Goal: Obtain resource: Download file/media

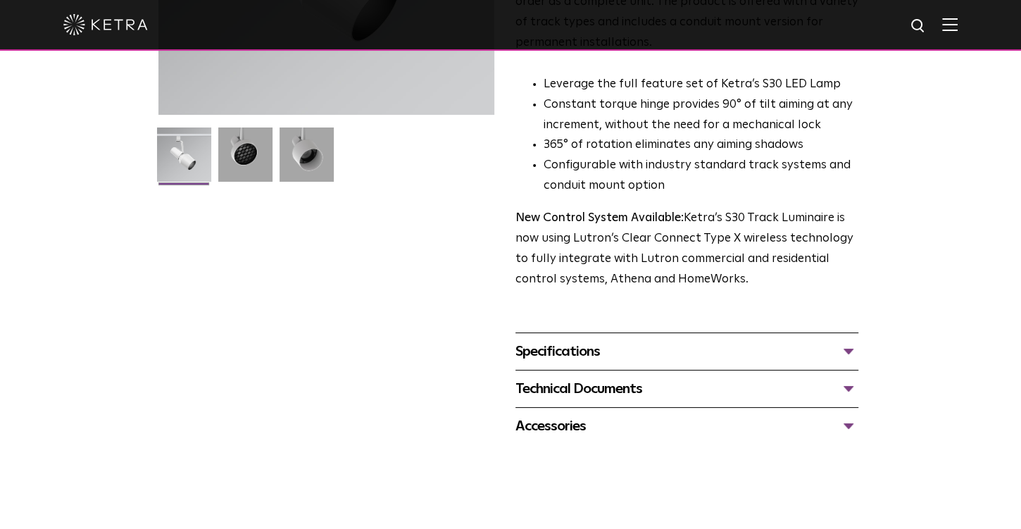
scroll to position [362, 0]
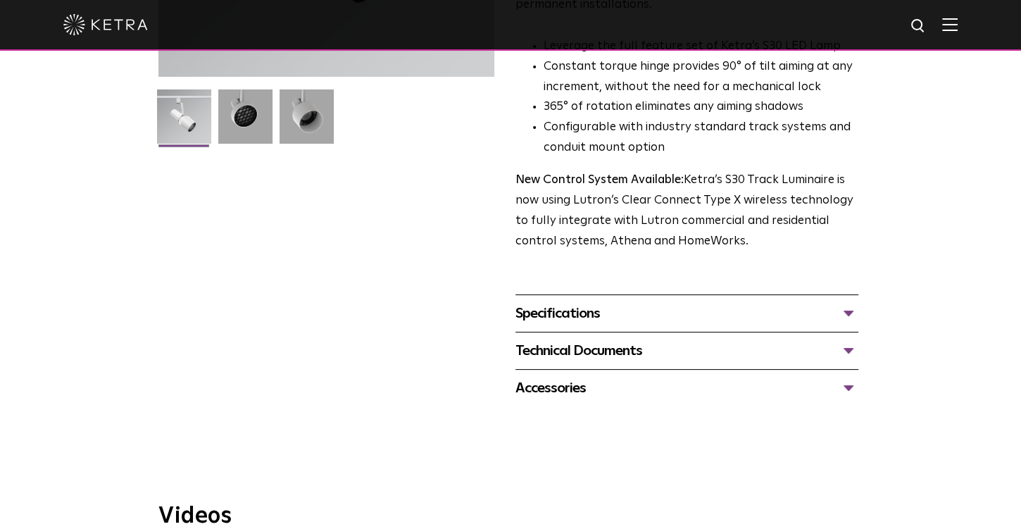
click at [847, 339] on div "Technical Documents" at bounding box center [686, 350] width 343 height 23
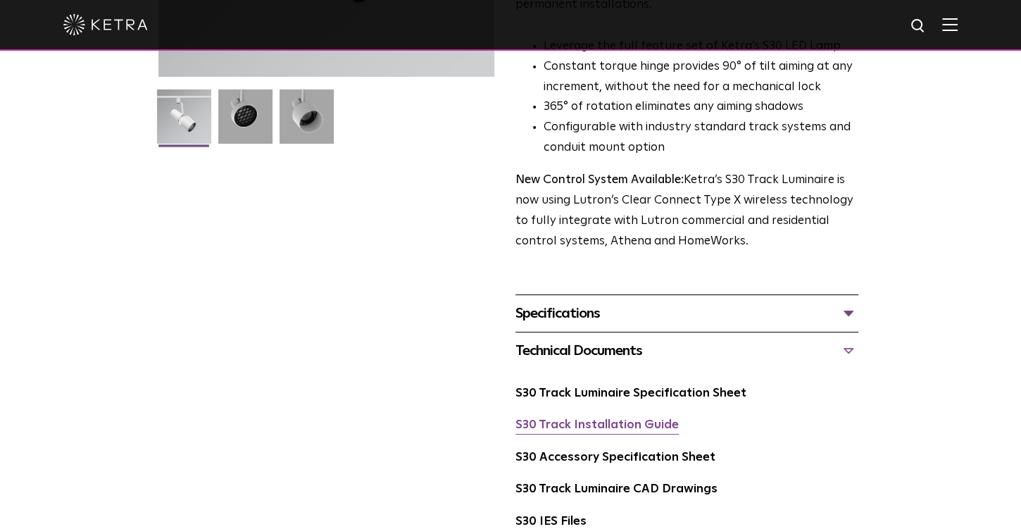
click at [619, 419] on link "S30 Track Installation Guide" at bounding box center [596, 425] width 163 height 12
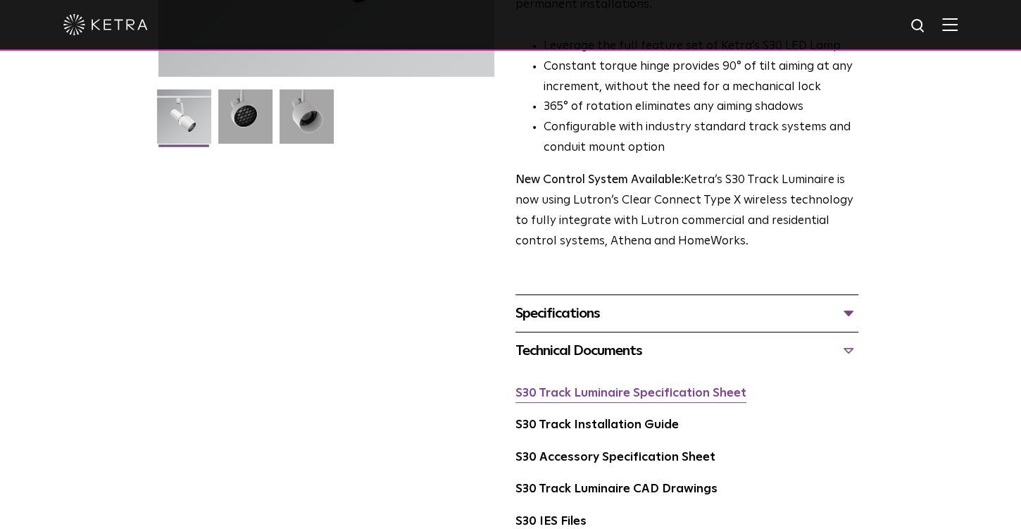
click at [688, 387] on link "S30 Track Luminaire Specification Sheet" at bounding box center [630, 393] width 231 height 12
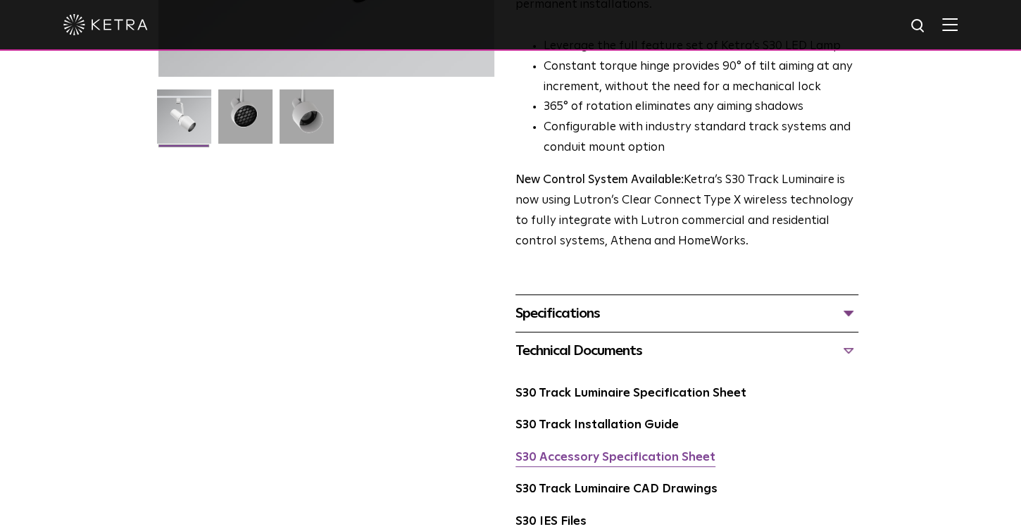
click at [637, 451] on link "S30 Accessory Specification Sheet" at bounding box center [615, 457] width 200 height 12
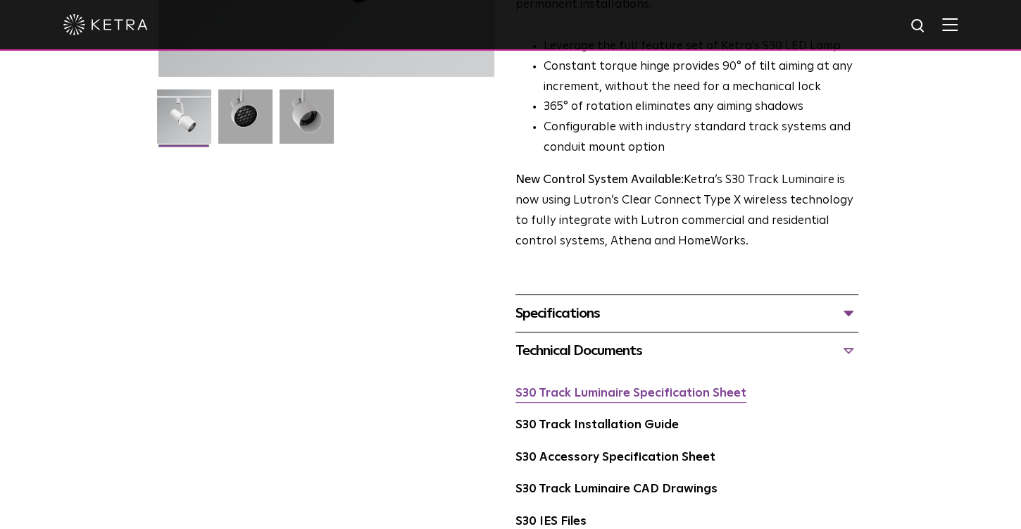
click at [681, 387] on link "S30 Track Luminaire Specification Sheet" at bounding box center [630, 393] width 231 height 12
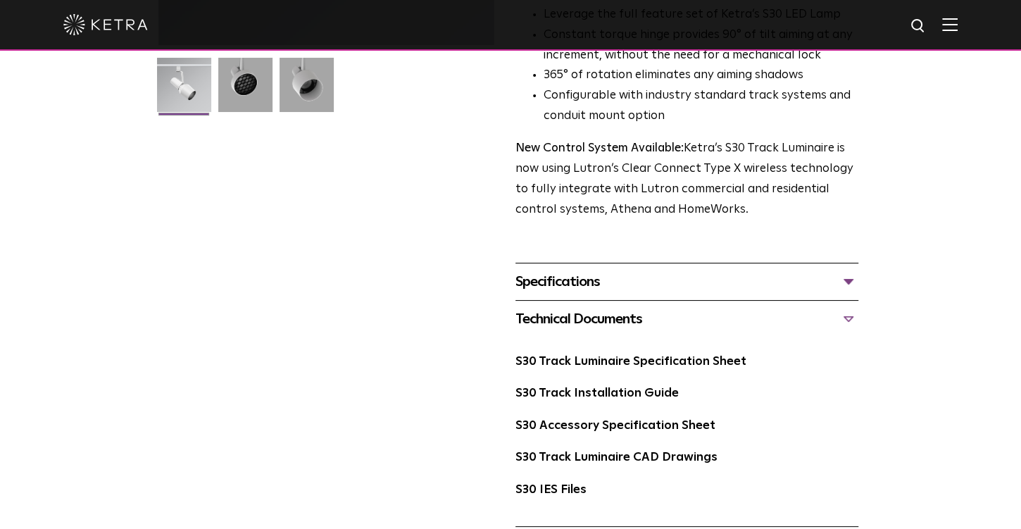
scroll to position [394, 0]
click at [598, 419] on link "S30 Accessory Specification Sheet" at bounding box center [615, 425] width 200 height 12
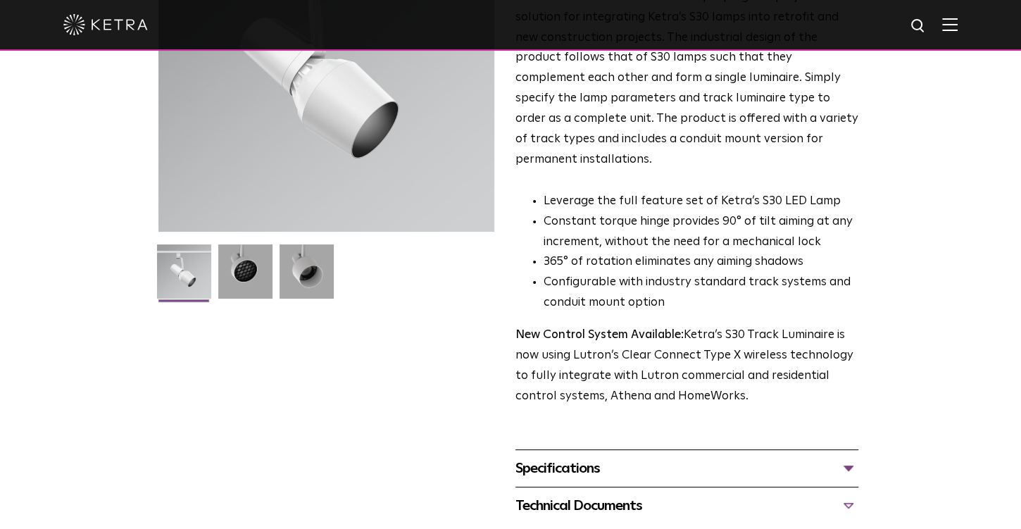
scroll to position [474, 0]
